Goal: Task Accomplishment & Management: Manage account settings

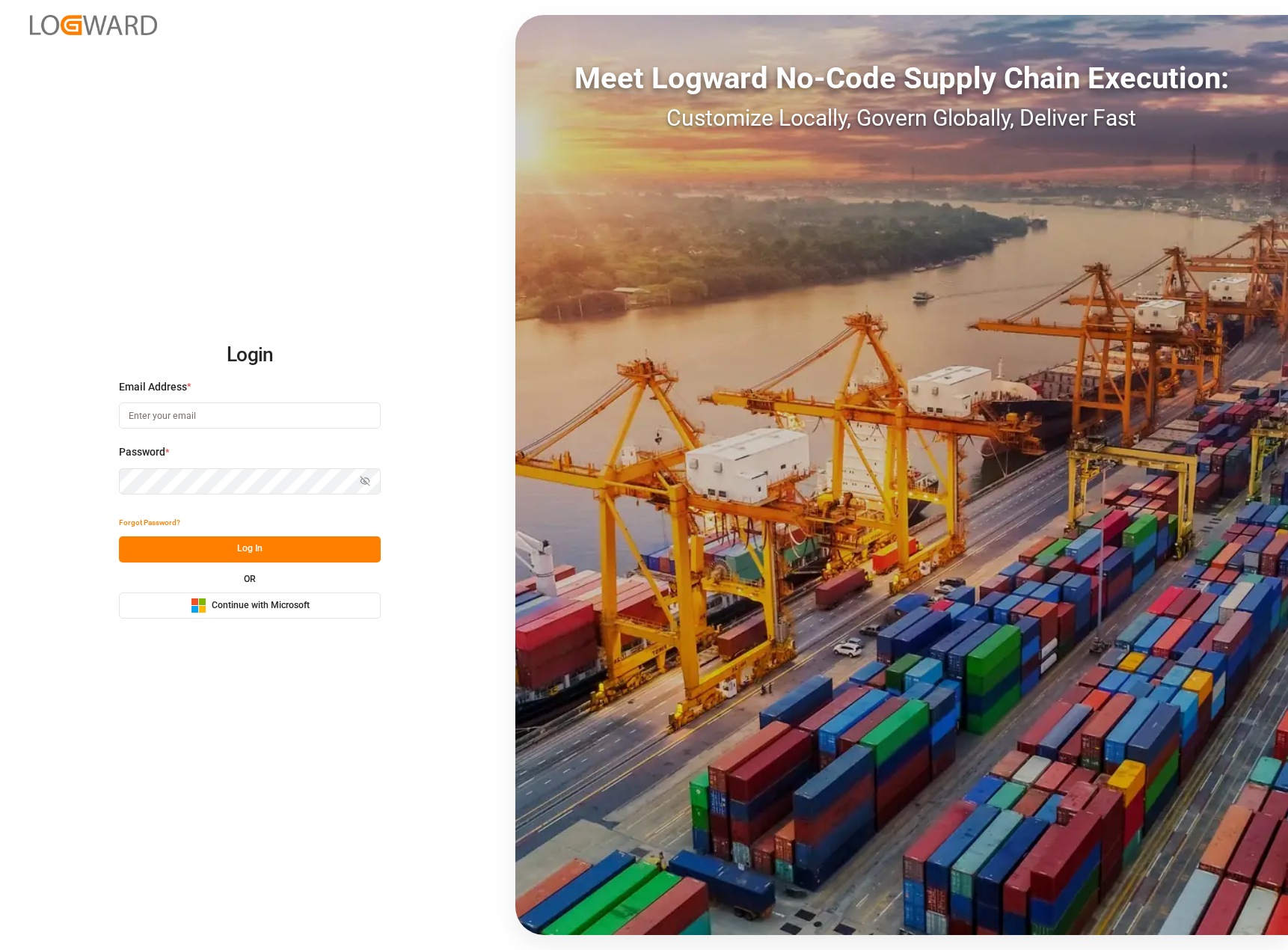
click at [259, 600] on span "Continue with Microsoft" at bounding box center [260, 605] width 98 height 13
